Goal: Task Accomplishment & Management: Manage account settings

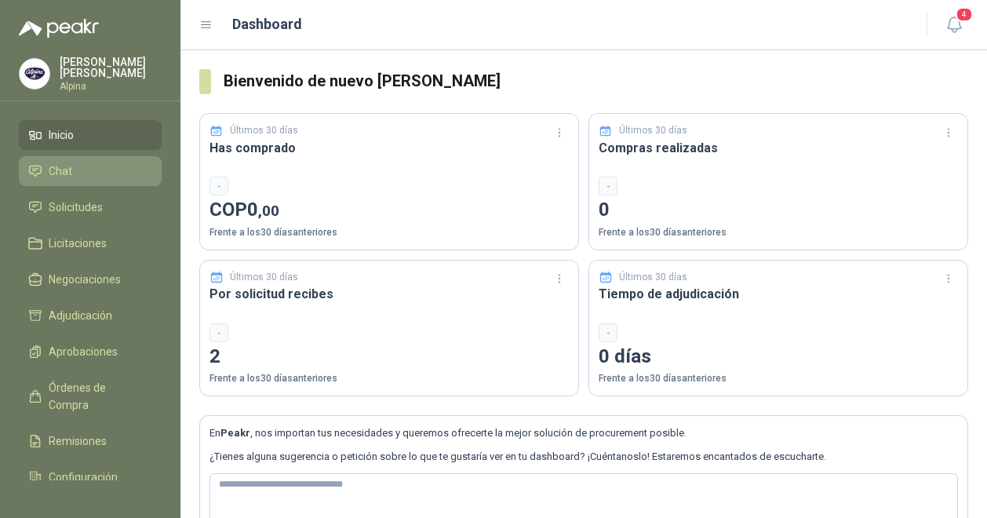
click at [89, 162] on li "Chat" at bounding box center [90, 170] width 124 height 17
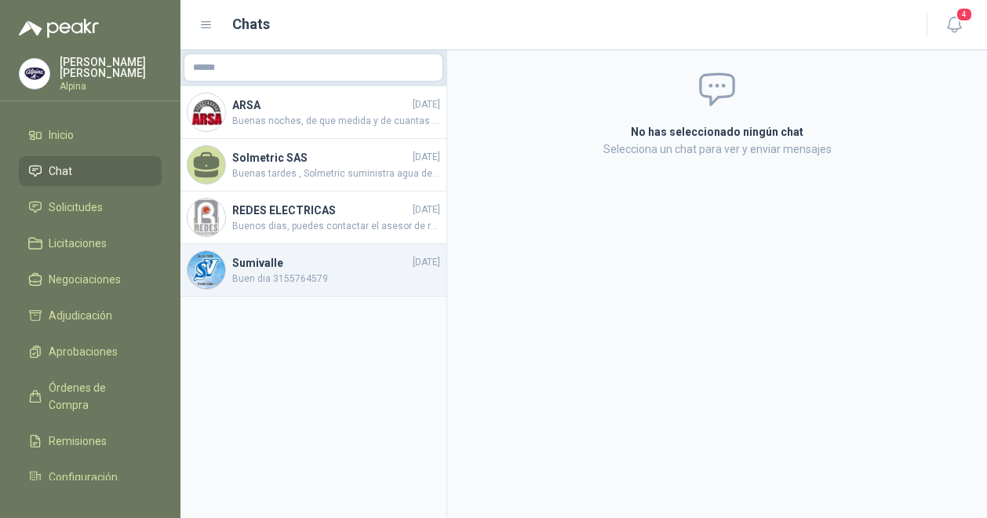
click at [325, 268] on h4 "Sumivalle" at bounding box center [320, 262] width 177 height 17
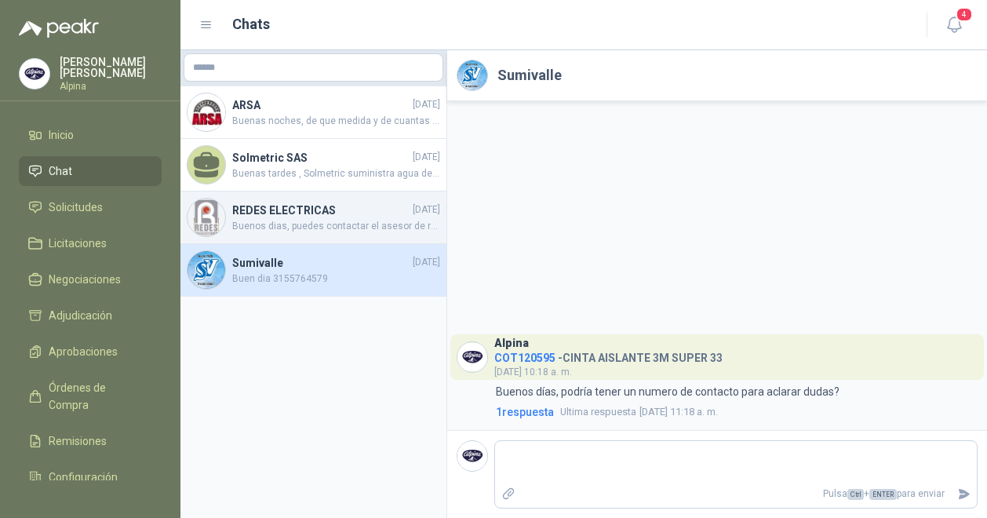
click at [327, 213] on h4 "REDES ELECTRICAS" at bounding box center [320, 210] width 177 height 17
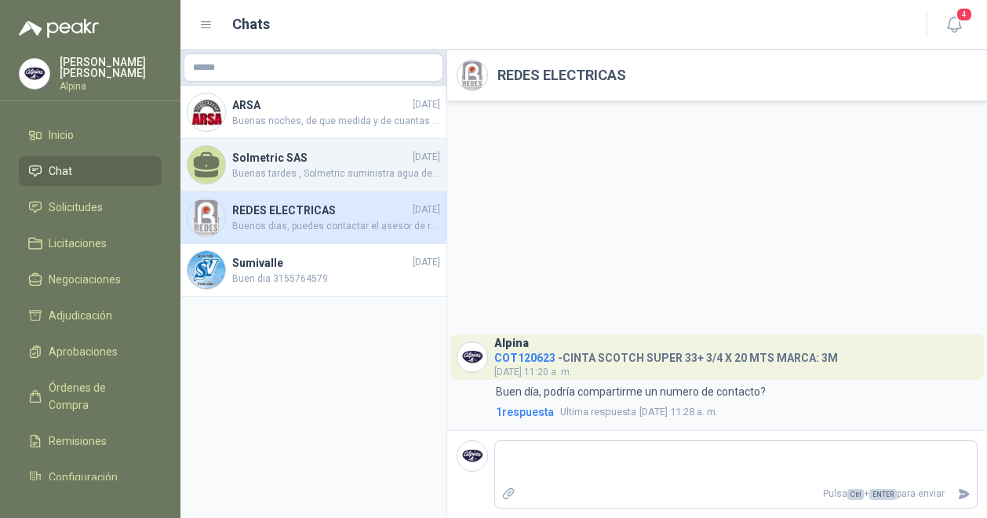
click at [354, 167] on span "Buenas tardes , Solmetric suministra agua destilada, presentación galon de 20 l…" at bounding box center [336, 173] width 208 height 15
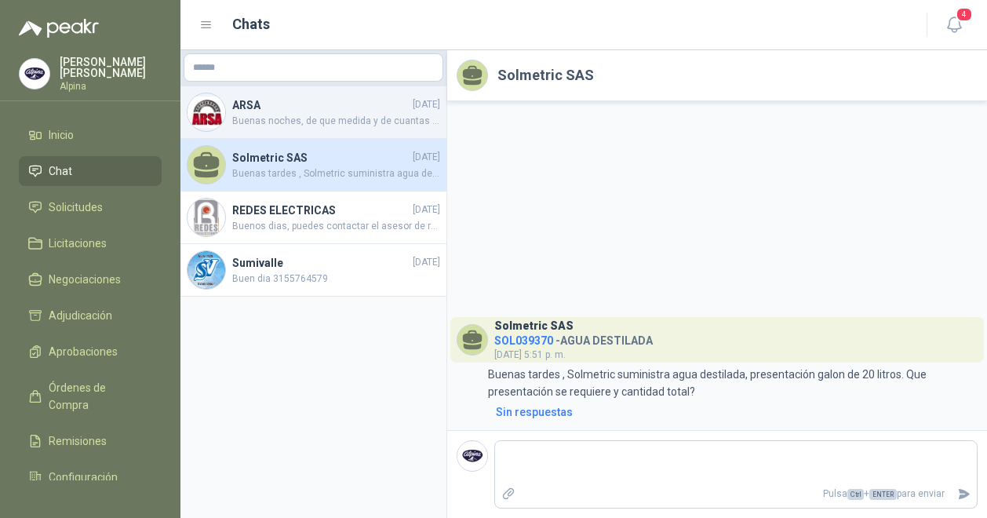
click at [366, 123] on span "Buenas noches, de que medida y de cuantas medidas solicitan el extractor?" at bounding box center [336, 121] width 208 height 15
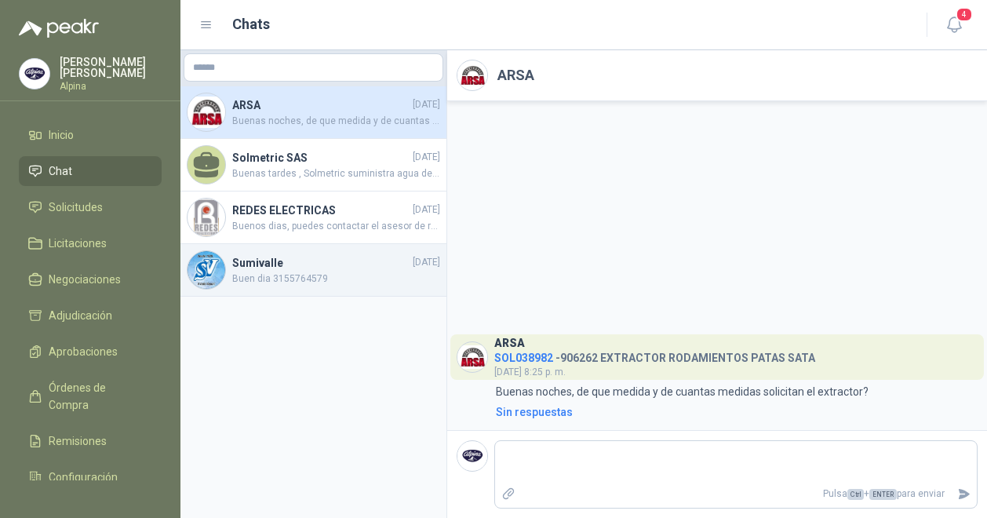
click at [286, 250] on div "Sumivalle [DATE] Buen dia 3155764579" at bounding box center [313, 270] width 266 height 53
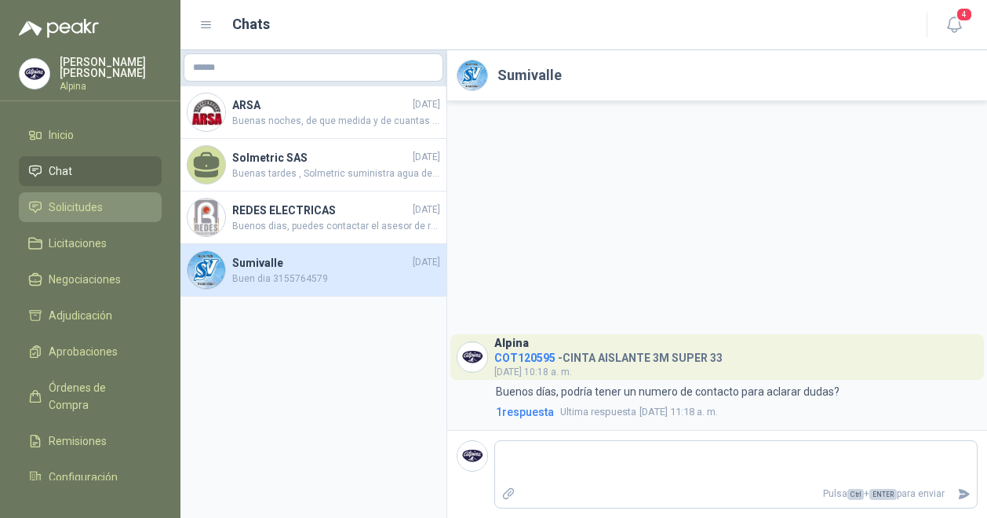
click at [111, 199] on li "Solicitudes" at bounding box center [90, 207] width 124 height 17
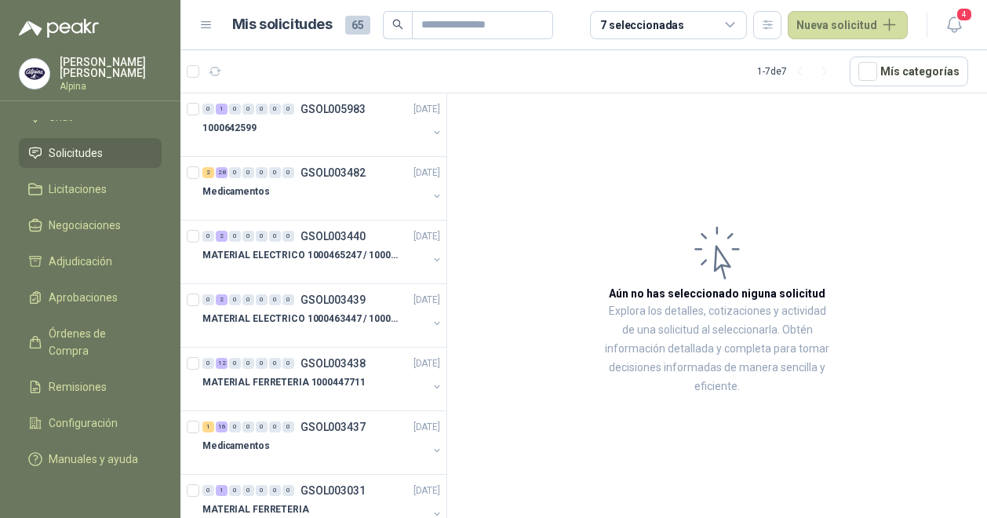
scroll to position [65, 0]
click at [126, 253] on li "Adjudicación" at bounding box center [90, 261] width 124 height 17
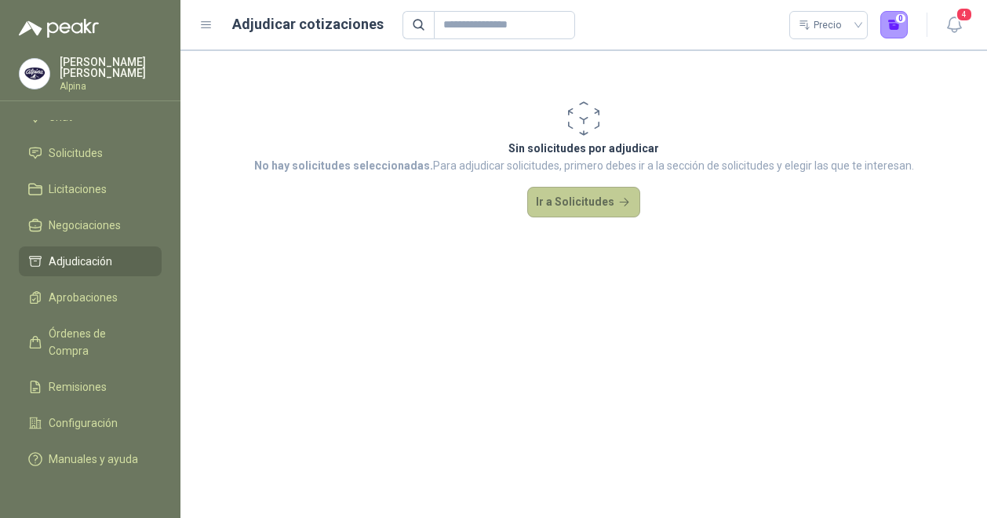
click at [620, 197] on button "Ir a Solicitudes" at bounding box center [583, 202] width 113 height 31
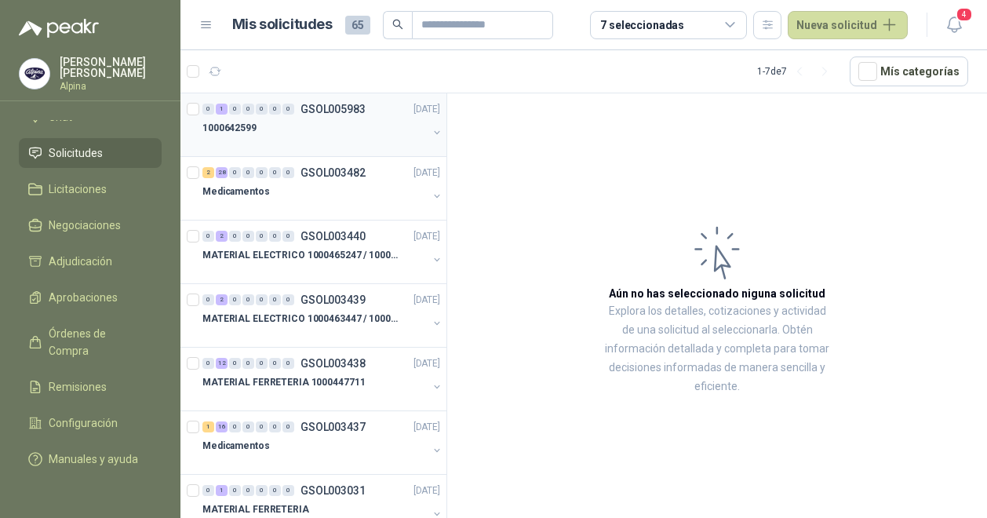
click at [431, 131] on button "button" at bounding box center [437, 132] width 13 height 13
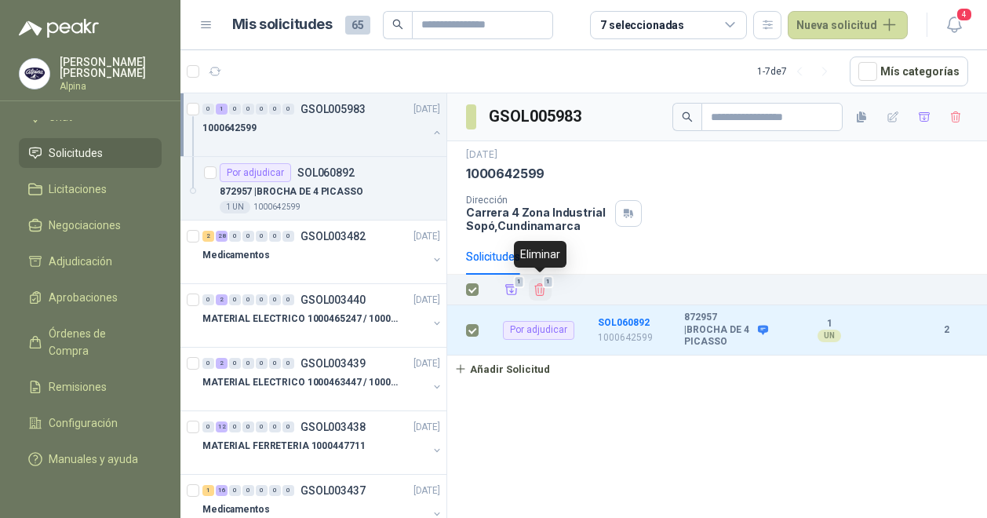
click at [539, 283] on icon "Eliminar" at bounding box center [540, 289] width 14 height 14
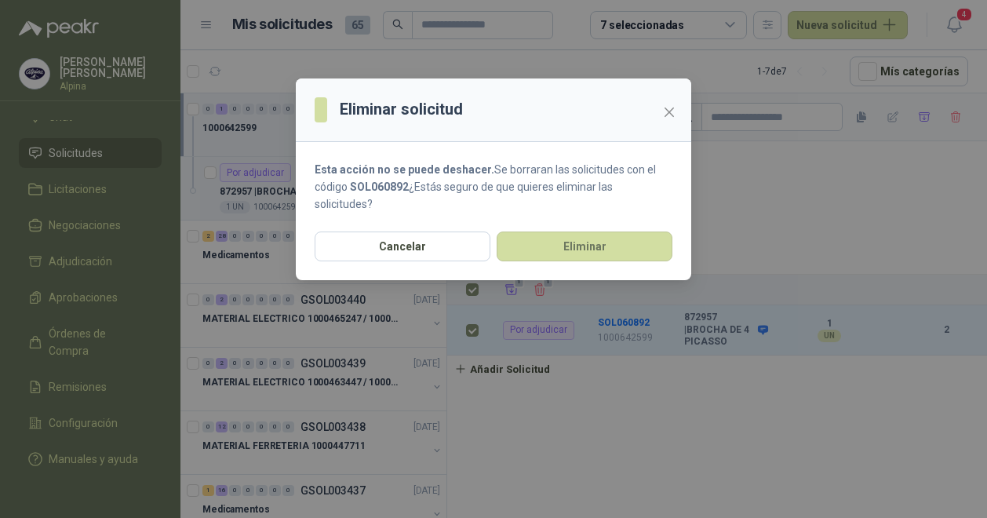
drag, startPoint x: 516, startPoint y: 106, endPoint x: 596, endPoint y: 116, distance: 80.7
click at [596, 116] on header "Eliminar solicitud" at bounding box center [493, 110] width 395 height 64
click at [675, 111] on icon "close" at bounding box center [669, 112] width 13 height 13
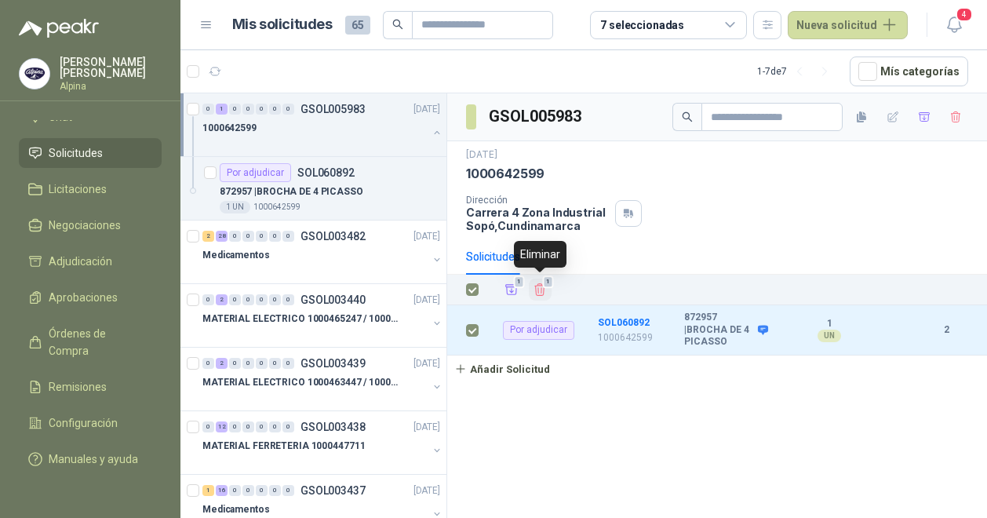
click at [541, 283] on icon "Eliminar" at bounding box center [540, 289] width 14 height 14
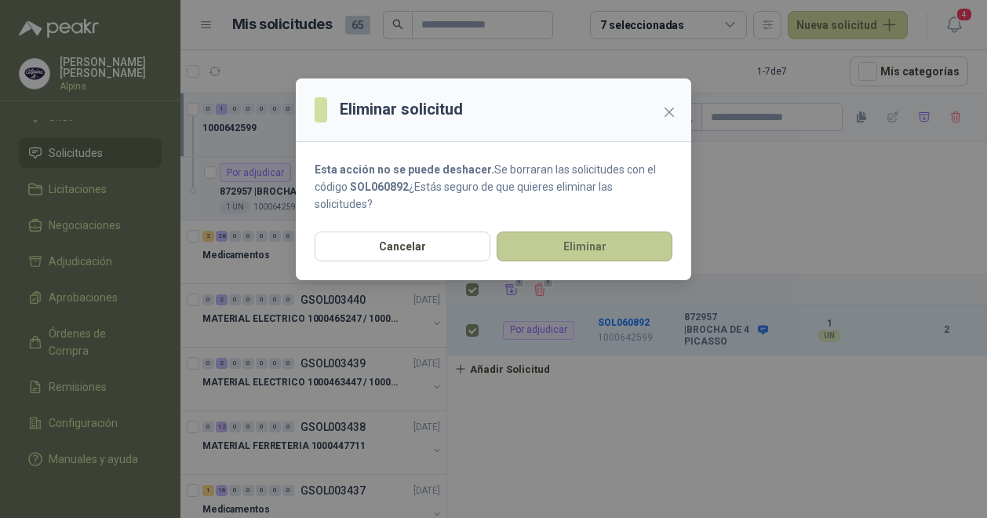
click at [557, 257] on button "Eliminar" at bounding box center [585, 246] width 176 height 30
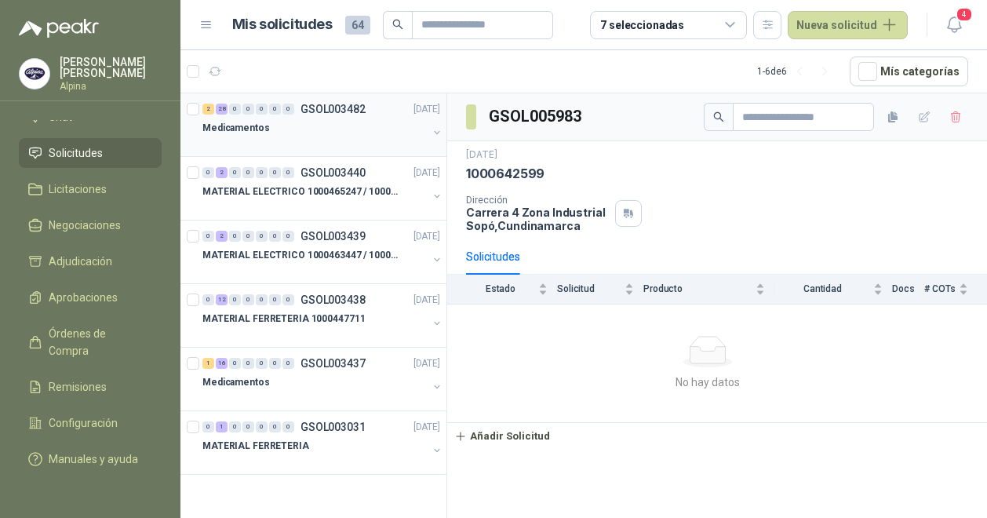
click at [432, 123] on div "Medicamentos" at bounding box center [322, 133] width 241 height 31
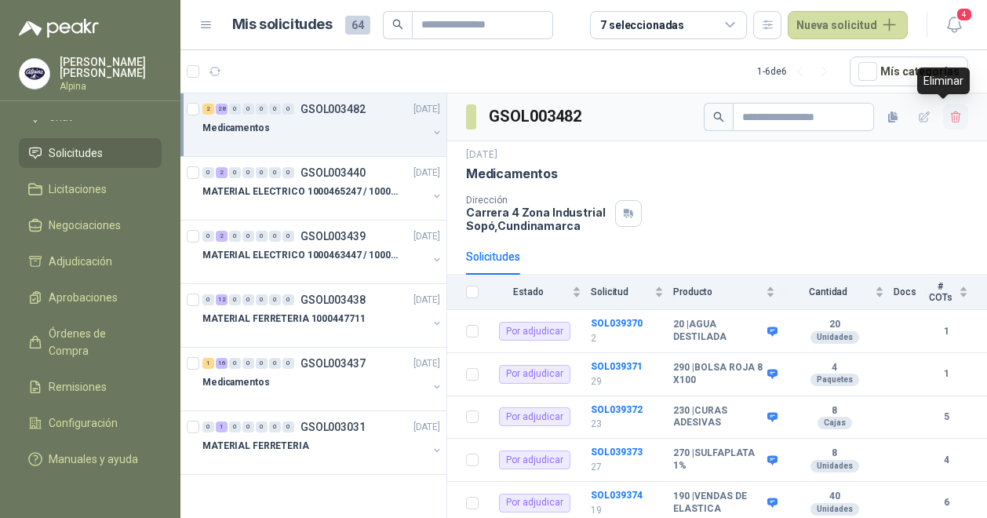
click at [951, 121] on icon "button" at bounding box center [955, 116] width 9 height 11
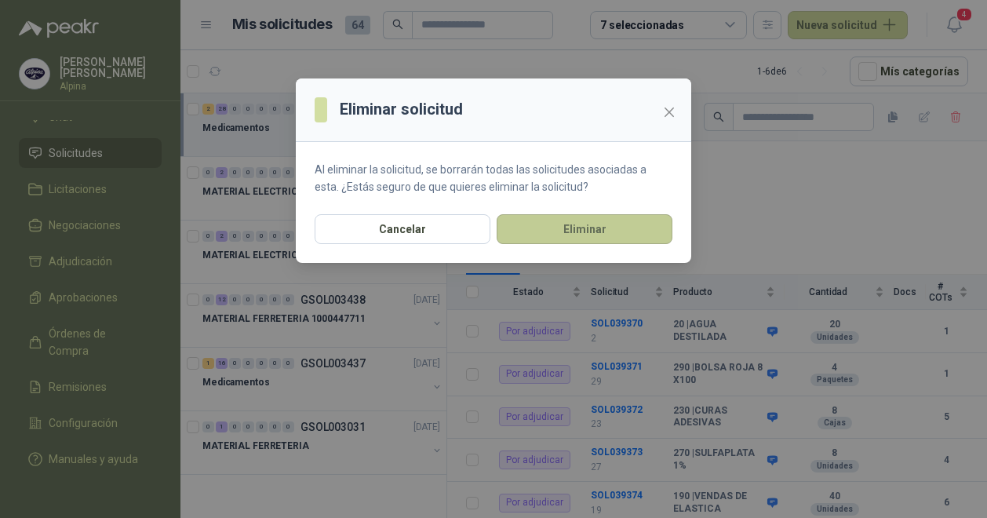
click at [634, 238] on button "Eliminar" at bounding box center [585, 229] width 176 height 30
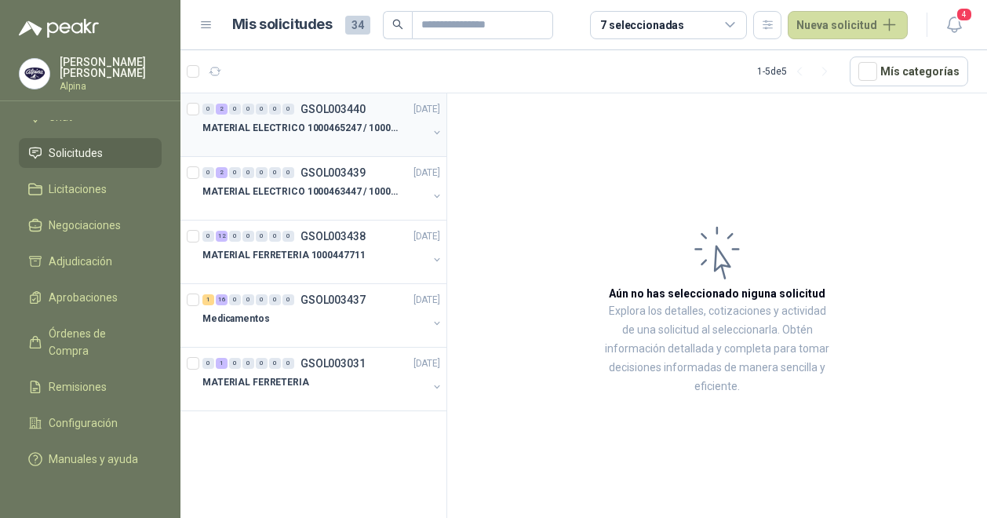
click at [370, 131] on p "MATERIAL ELECTRICO 1000465247 / 1000466995" at bounding box center [299, 128] width 195 height 15
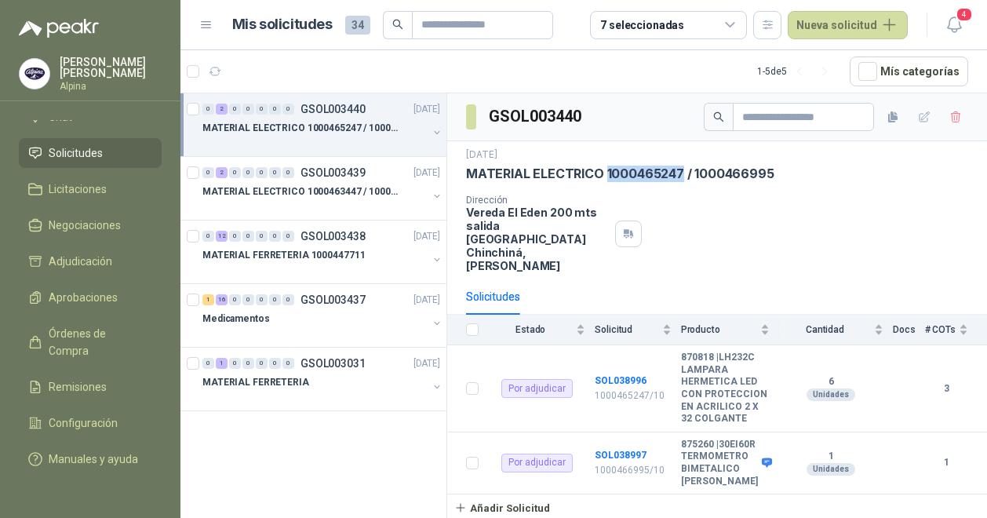
drag, startPoint x: 604, startPoint y: 170, endPoint x: 680, endPoint y: 169, distance: 75.3
click at [680, 169] on p "MATERIAL ELECTRICO 1000465247 / 1000466995" at bounding box center [620, 174] width 308 height 16
copy p "1000465247"
drag, startPoint x: 768, startPoint y: 171, endPoint x: 692, endPoint y: 168, distance: 76.2
click at [692, 168] on p "MATERIAL ELECTRICO 1000465247 / 1000466995" at bounding box center [620, 174] width 308 height 16
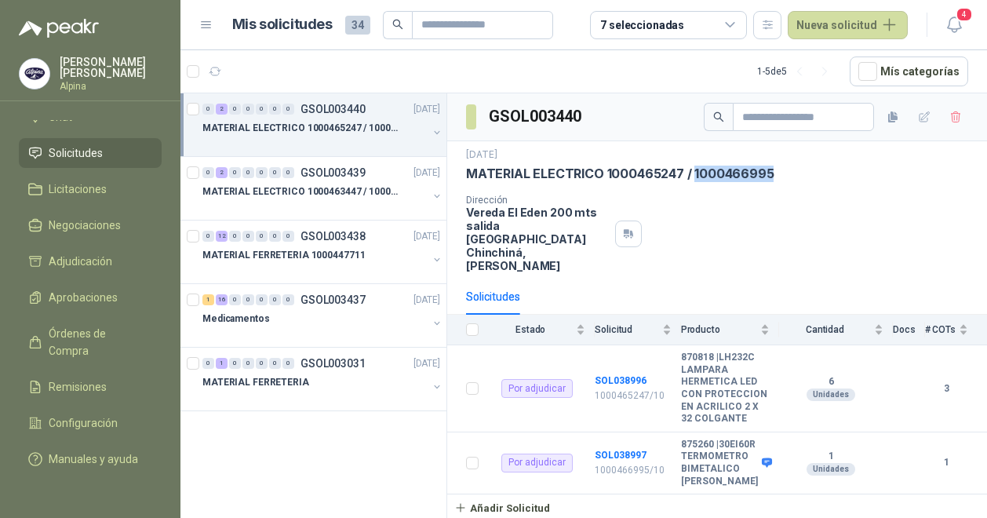
copy p "1000466995"
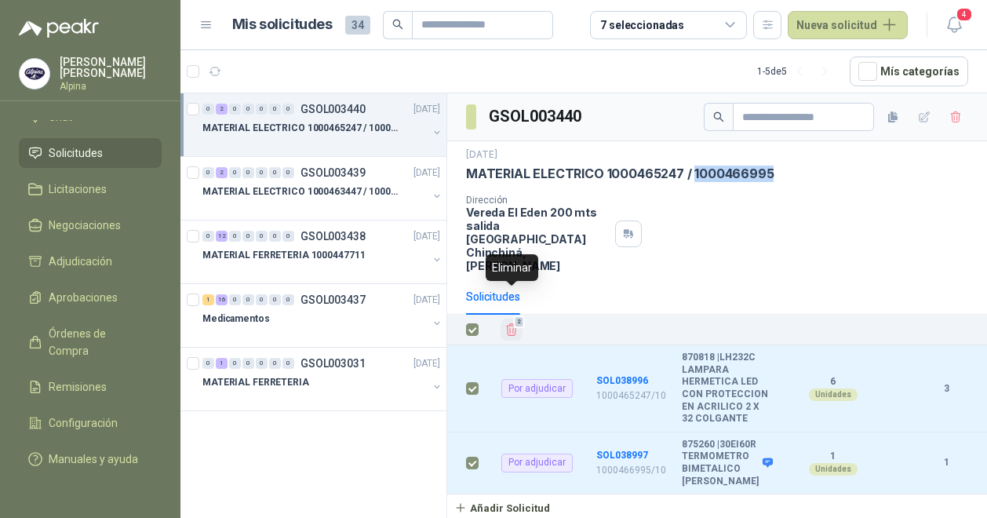
click at [512, 319] on button "2" at bounding box center [512, 330] width 22 height 22
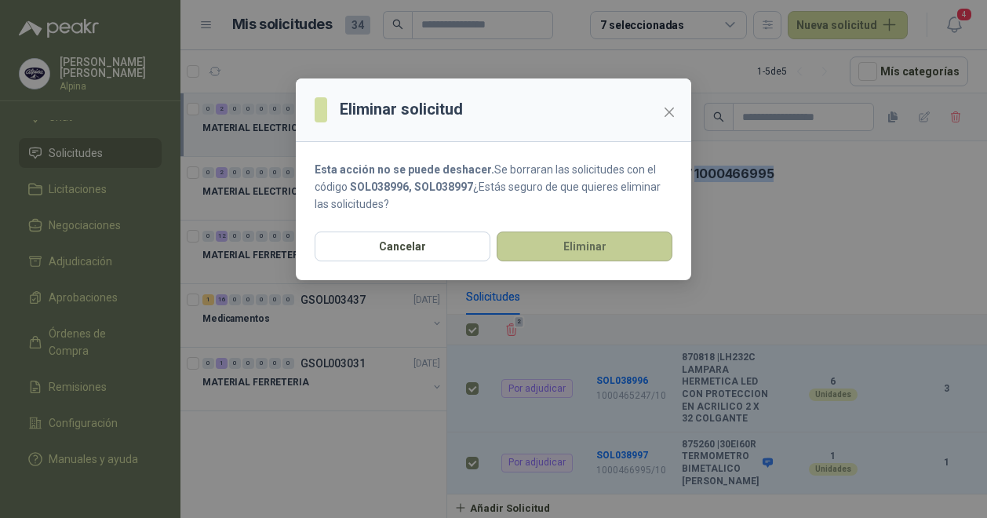
click at [601, 235] on button "Eliminar" at bounding box center [585, 246] width 176 height 30
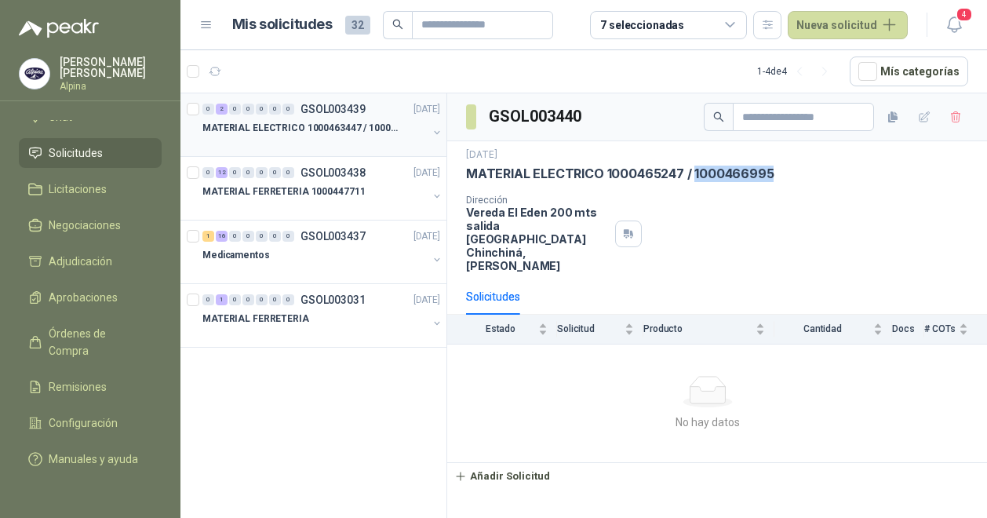
click at [312, 139] on div at bounding box center [314, 143] width 225 height 13
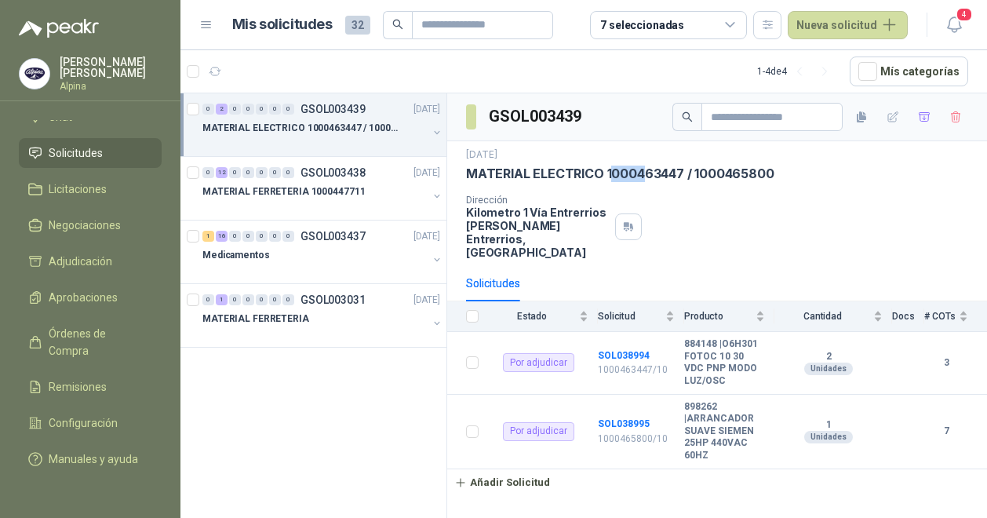
drag, startPoint x: 607, startPoint y: 170, endPoint x: 642, endPoint y: 174, distance: 34.7
click at [642, 174] on p "MATERIAL ELECTRICO 1000463447 / 1000465800" at bounding box center [620, 174] width 308 height 16
drag, startPoint x: 642, startPoint y: 174, endPoint x: 607, endPoint y: 170, distance: 35.5
click at [607, 170] on p "MATERIAL ELECTRICO 1000463447 / 1000465800" at bounding box center [620, 174] width 308 height 16
drag, startPoint x: 607, startPoint y: 170, endPoint x: 684, endPoint y: 175, distance: 77.8
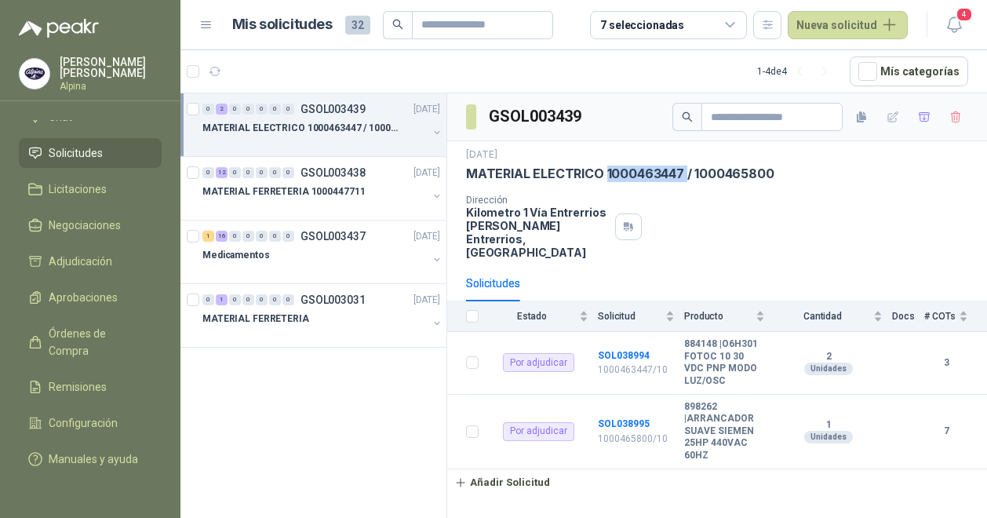
click at [684, 175] on p "MATERIAL ELECTRICO 1000463447 / 1000465800" at bounding box center [620, 174] width 308 height 16
copy p "1000463447"
drag, startPoint x: 774, startPoint y: 169, endPoint x: 694, endPoint y: 170, distance: 80.1
click at [694, 170] on div "MATERIAL ELECTRICO 1000463447 / 1000465800" at bounding box center [717, 174] width 502 height 16
copy p "1000465800"
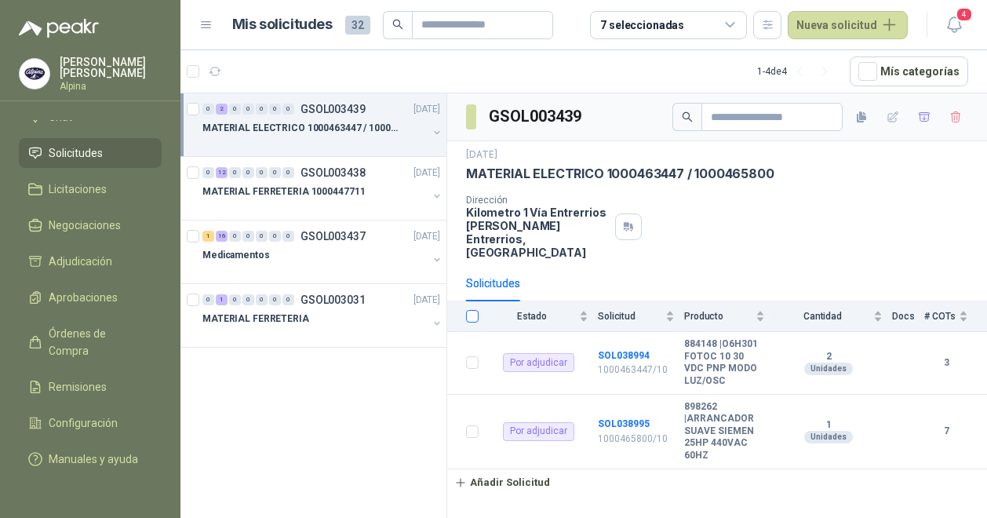
click at [471, 308] on label at bounding box center [472, 316] width 13 height 17
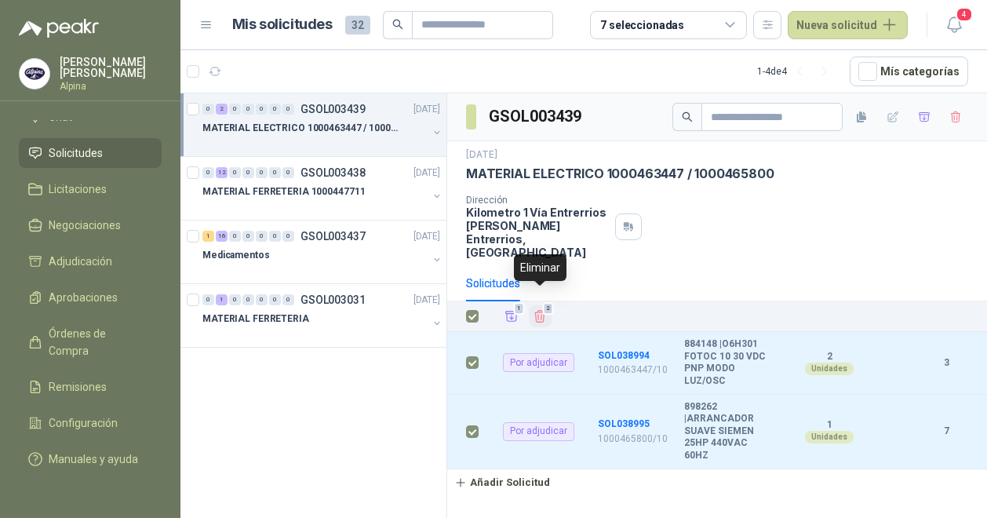
click at [542, 302] on span "2" at bounding box center [547, 308] width 11 height 13
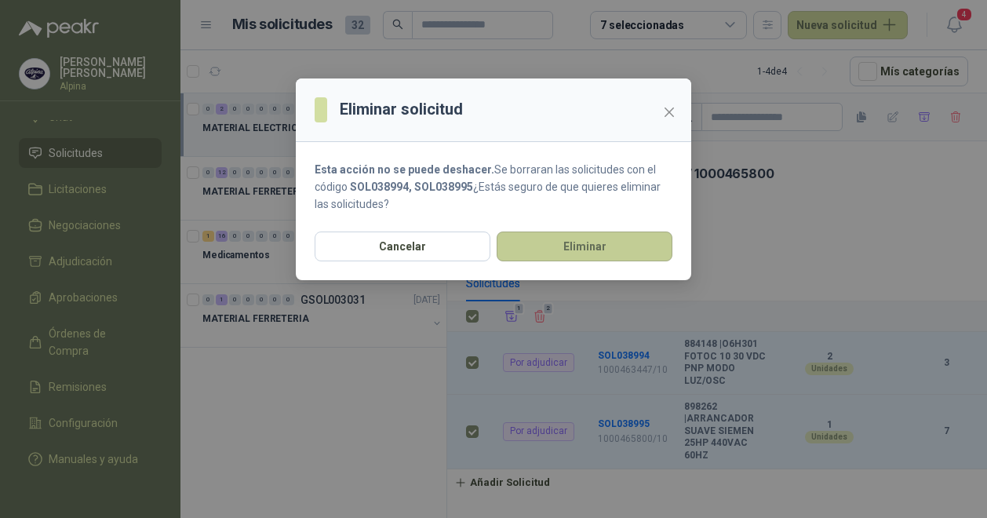
click at [551, 241] on button "Eliminar" at bounding box center [585, 246] width 176 height 30
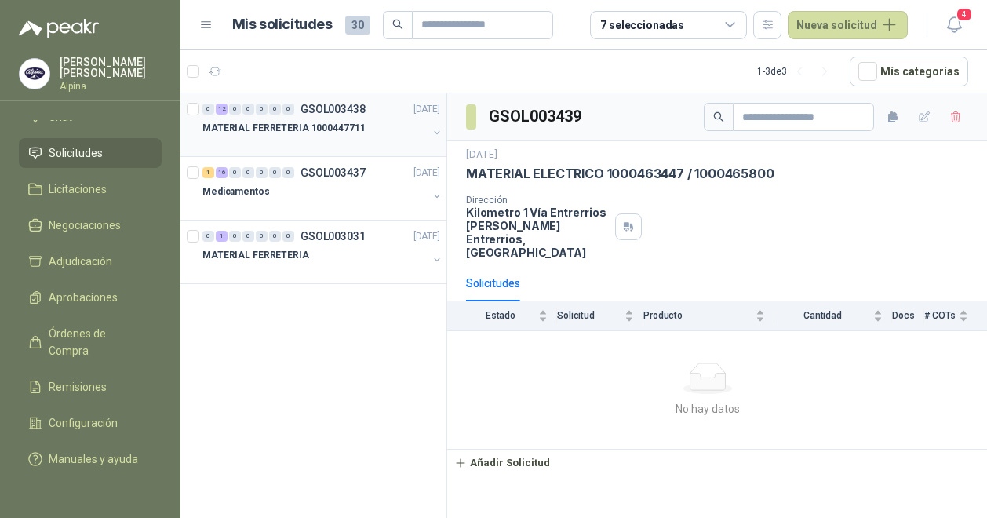
click at [313, 128] on p "MATERIAL FERRETERIA 1000447711" at bounding box center [283, 128] width 162 height 15
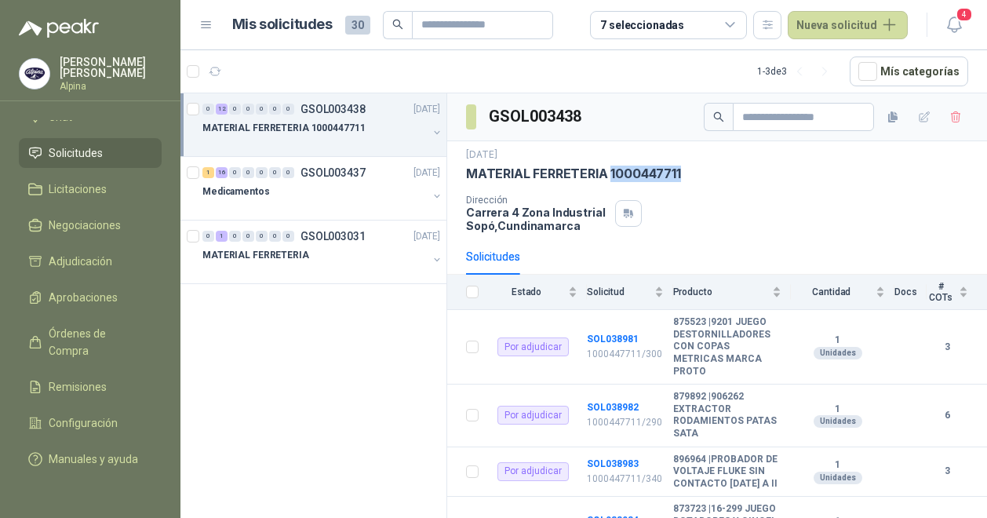
drag, startPoint x: 680, startPoint y: 170, endPoint x: 610, endPoint y: 171, distance: 69.1
click at [610, 171] on p "MATERIAL FERRETERIA 1000447711" at bounding box center [573, 174] width 215 height 16
copy p "1000447711"
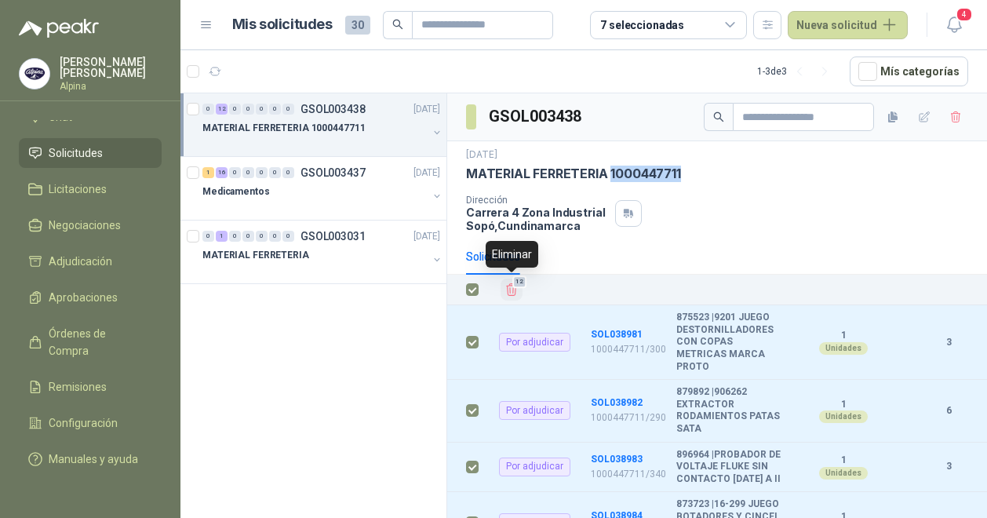
click at [516, 282] on span "12" at bounding box center [519, 281] width 15 height 13
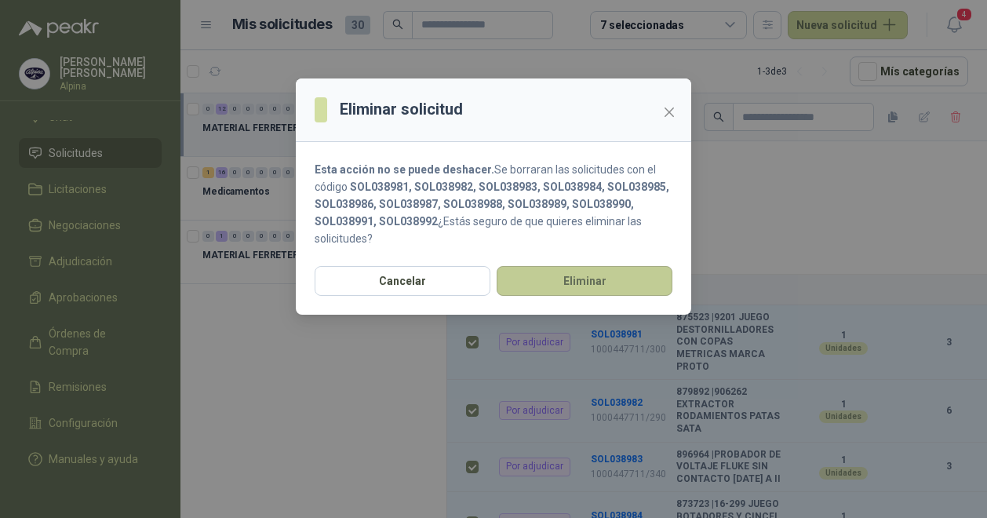
click at [561, 272] on button "Eliminar" at bounding box center [585, 281] width 176 height 30
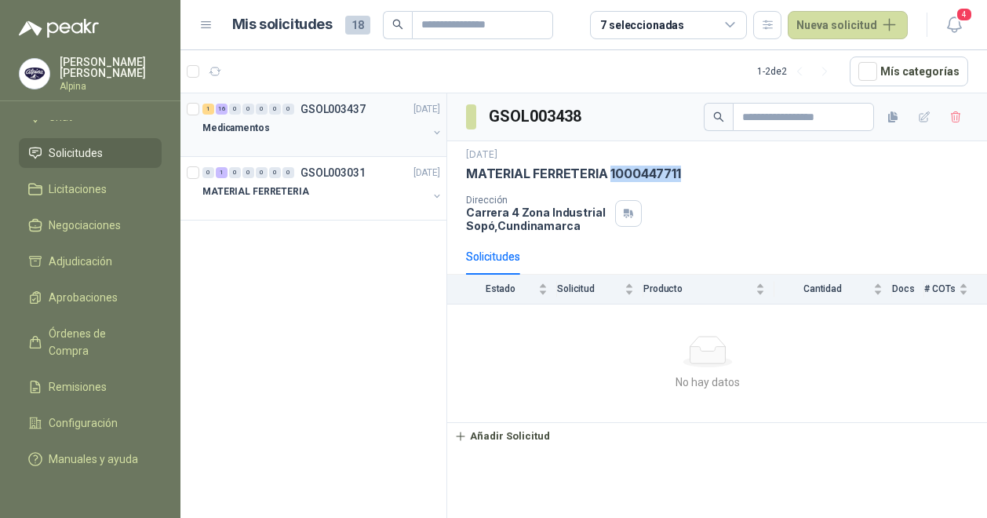
click at [323, 141] on div at bounding box center [314, 143] width 225 height 13
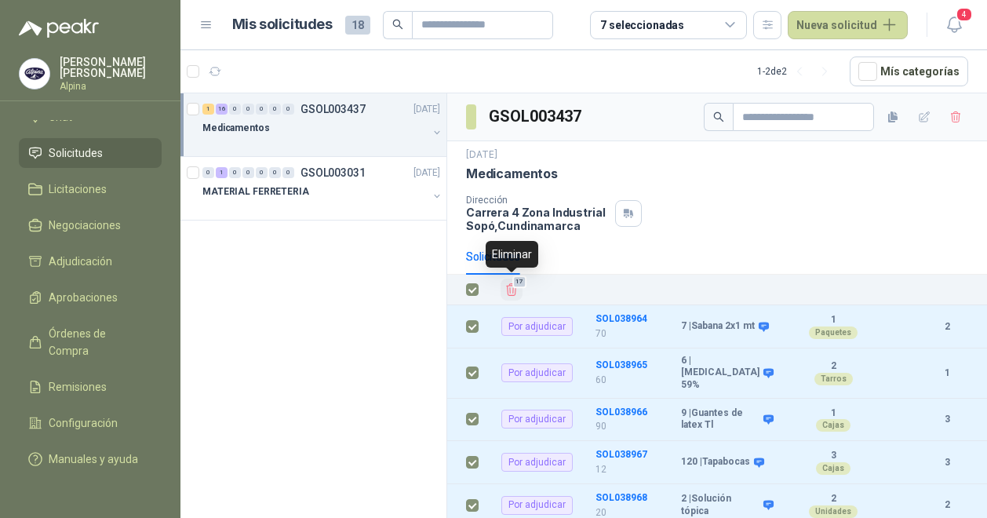
click at [510, 290] on icon "Eliminar" at bounding box center [512, 290] width 10 height 12
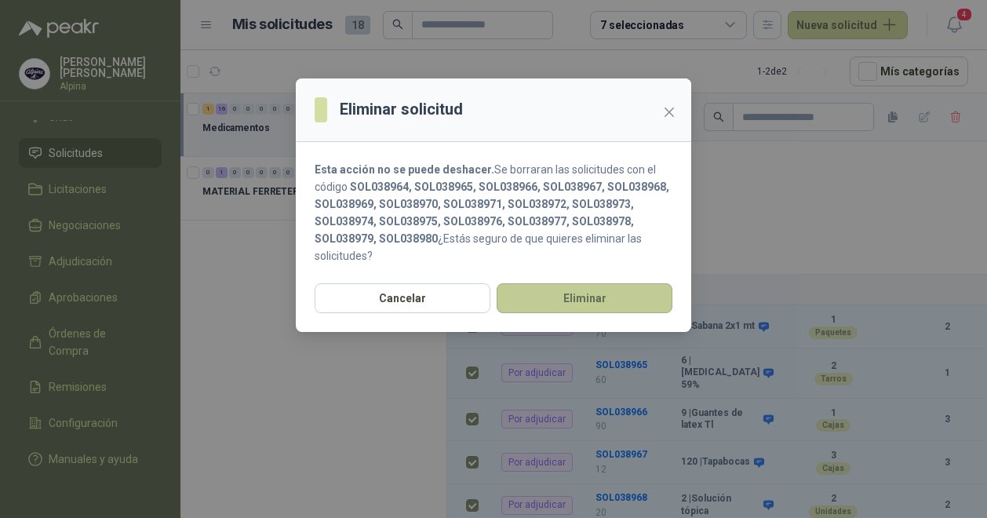
click at [573, 293] on button "Eliminar" at bounding box center [585, 298] width 176 height 30
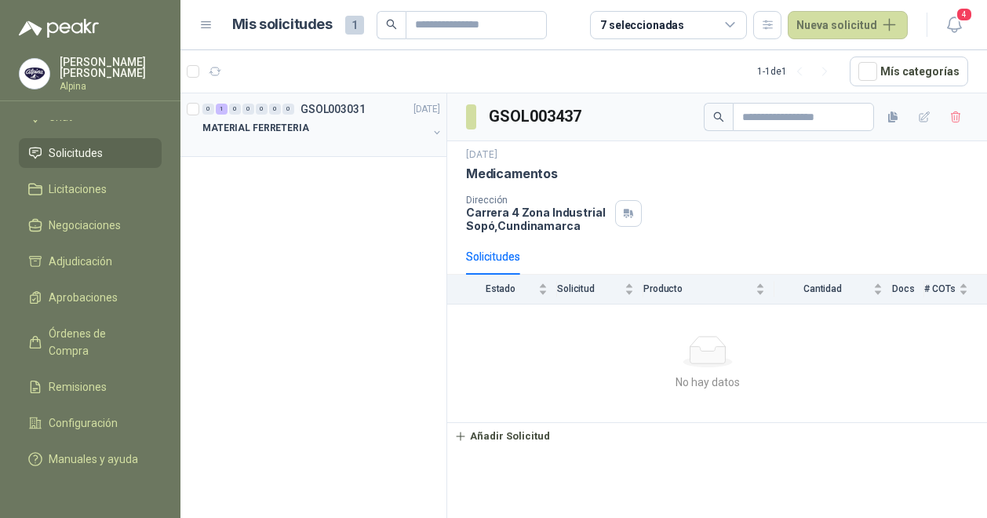
click at [323, 136] on div "MATERIAL FERRETERIA" at bounding box center [314, 127] width 225 height 19
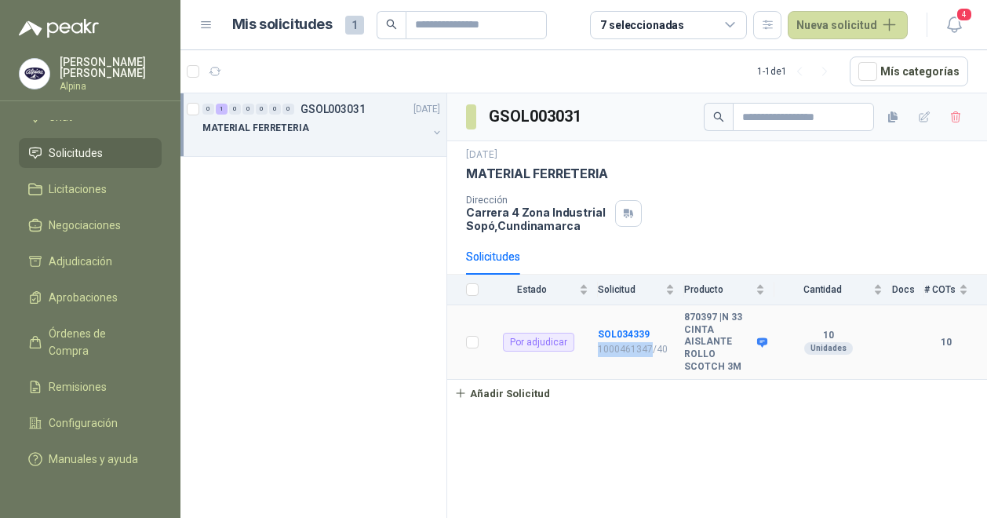
drag, startPoint x: 649, startPoint y: 346, endPoint x: 600, endPoint y: 344, distance: 48.7
click at [600, 344] on p "1000461347/40" at bounding box center [636, 349] width 77 height 15
copy p "1000461347"
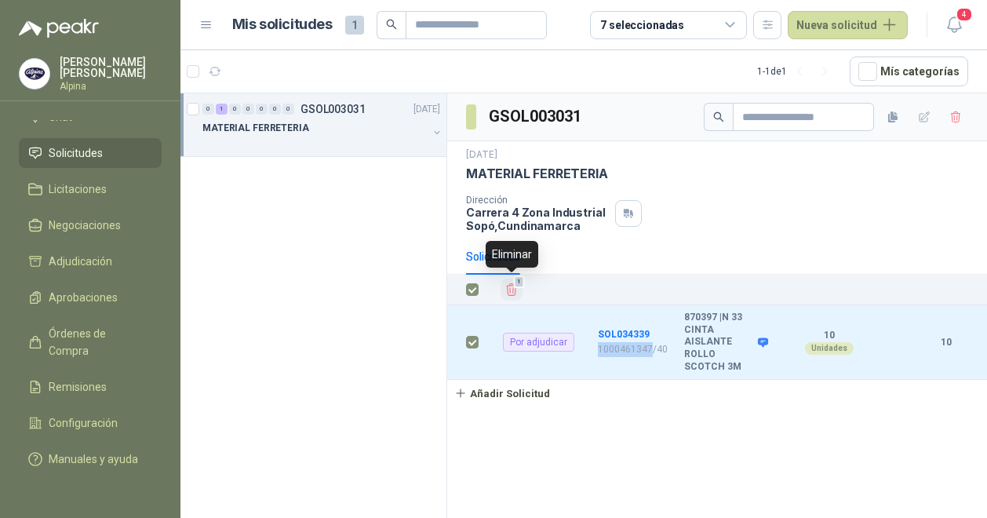
click at [518, 282] on span "1" at bounding box center [519, 281] width 11 height 13
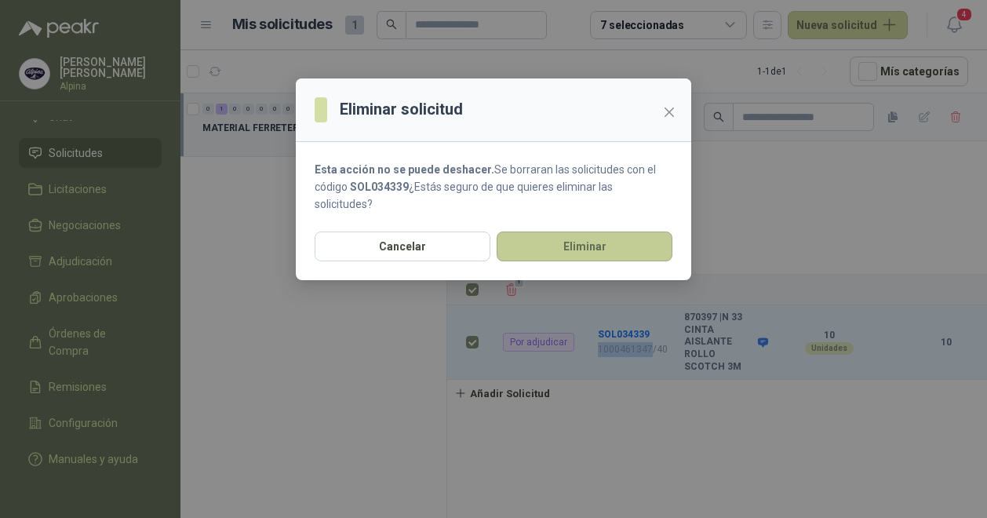
click at [590, 257] on button "Eliminar" at bounding box center [585, 246] width 176 height 30
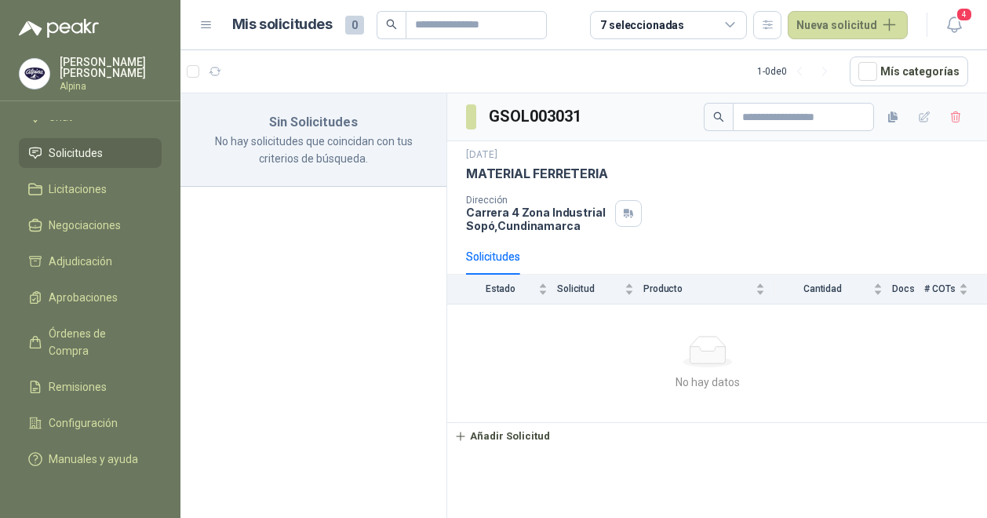
scroll to position [65, 0]
